Goal: Navigation & Orientation: Find specific page/section

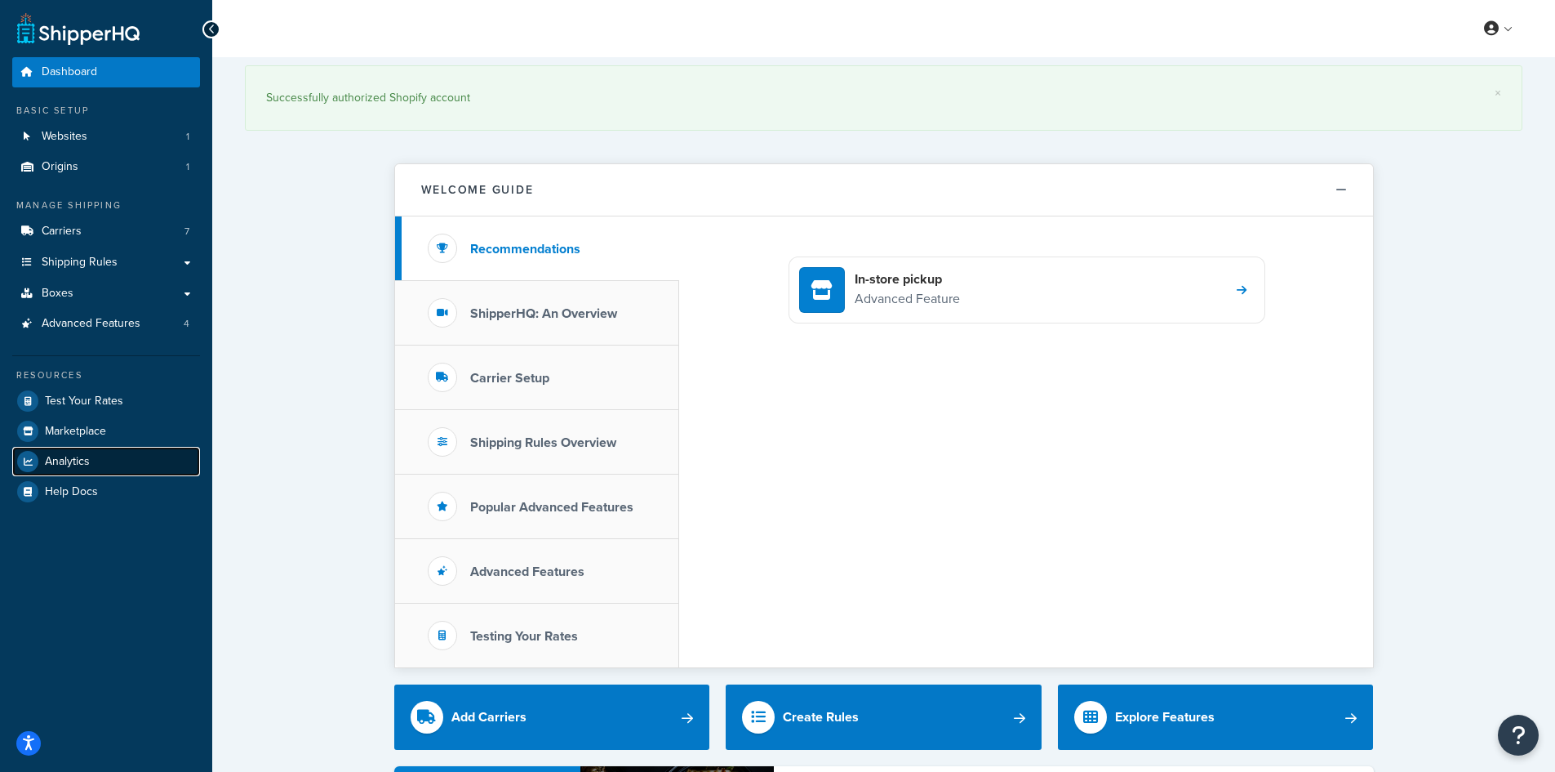
click at [79, 459] on span "Analytics" at bounding box center [67, 462] width 45 height 14
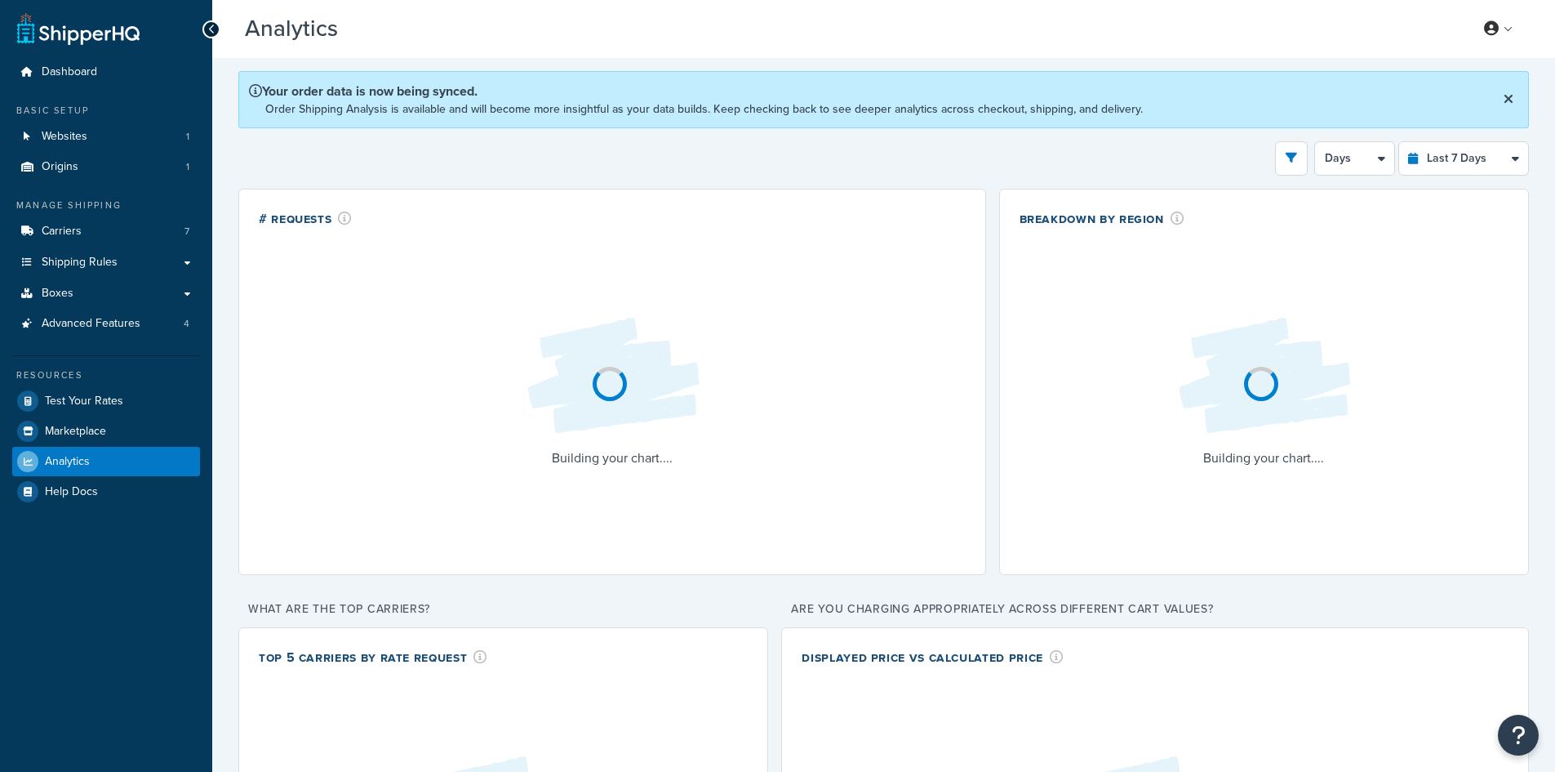
select select "last_7_days"
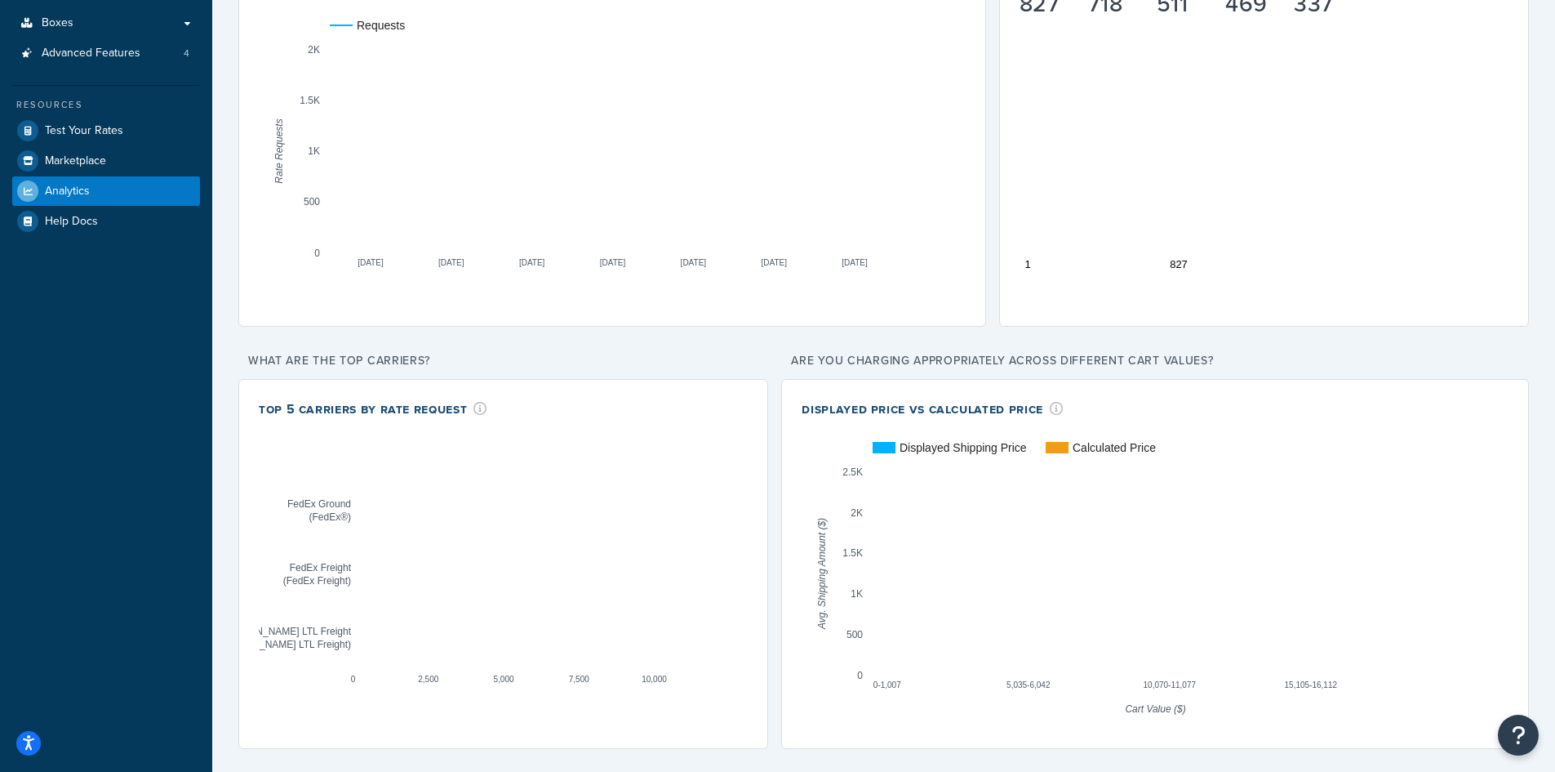
scroll to position [25, 0]
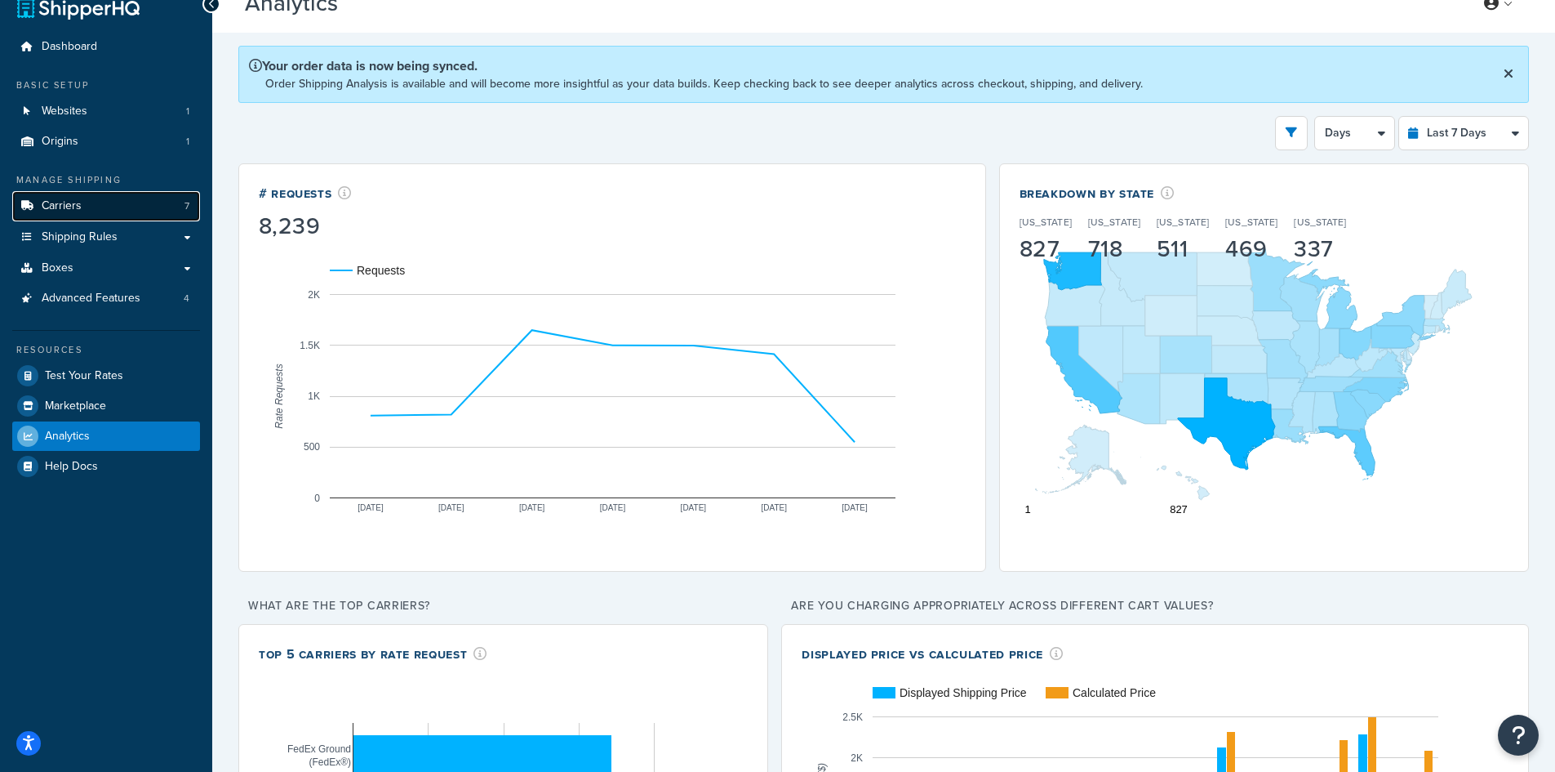
click at [77, 207] on span "Carriers" at bounding box center [62, 206] width 40 height 14
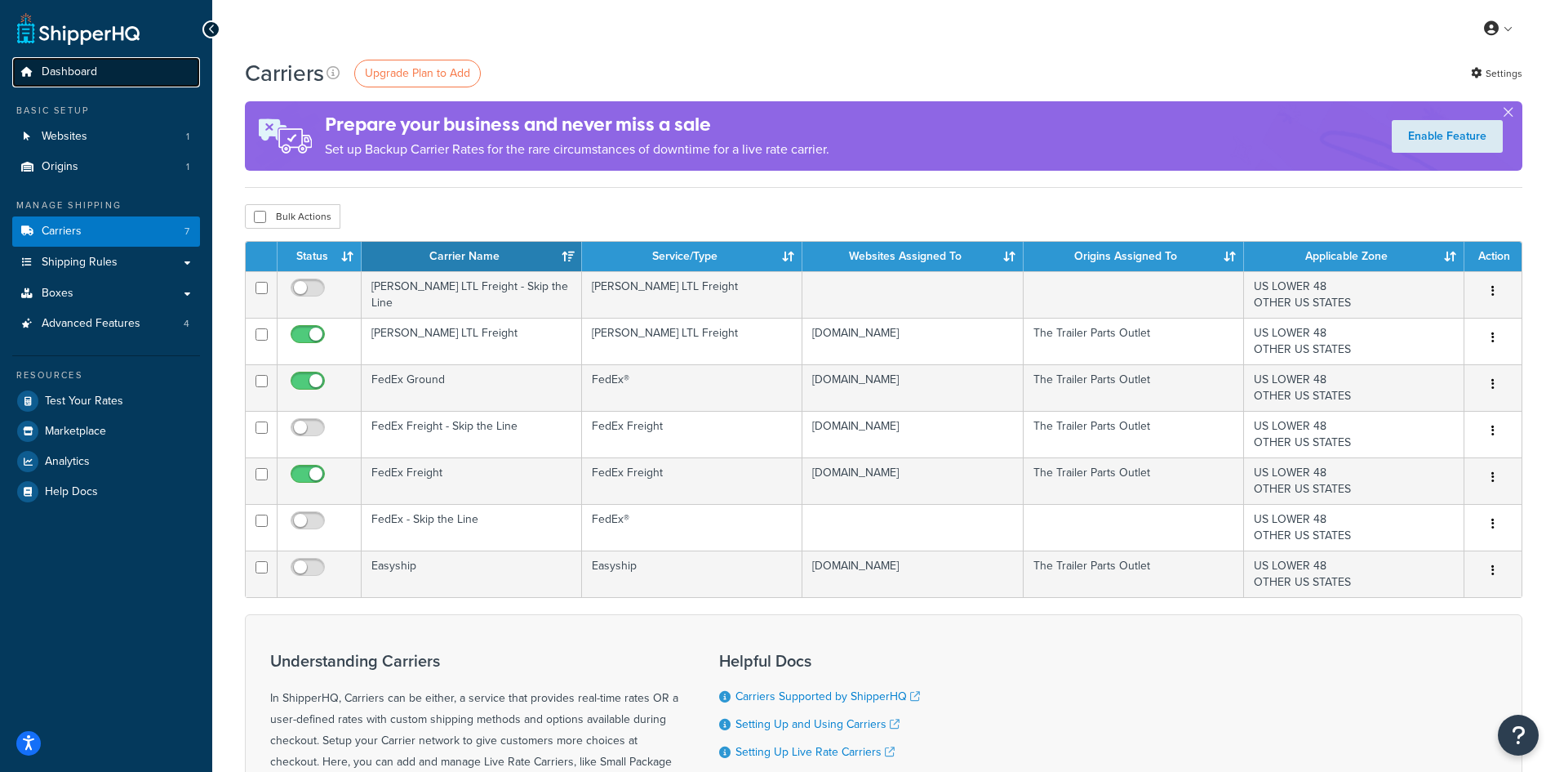
click at [87, 71] on span "Dashboard" at bounding box center [70, 72] width 56 height 14
